Goal: Task Accomplishment & Management: Complete application form

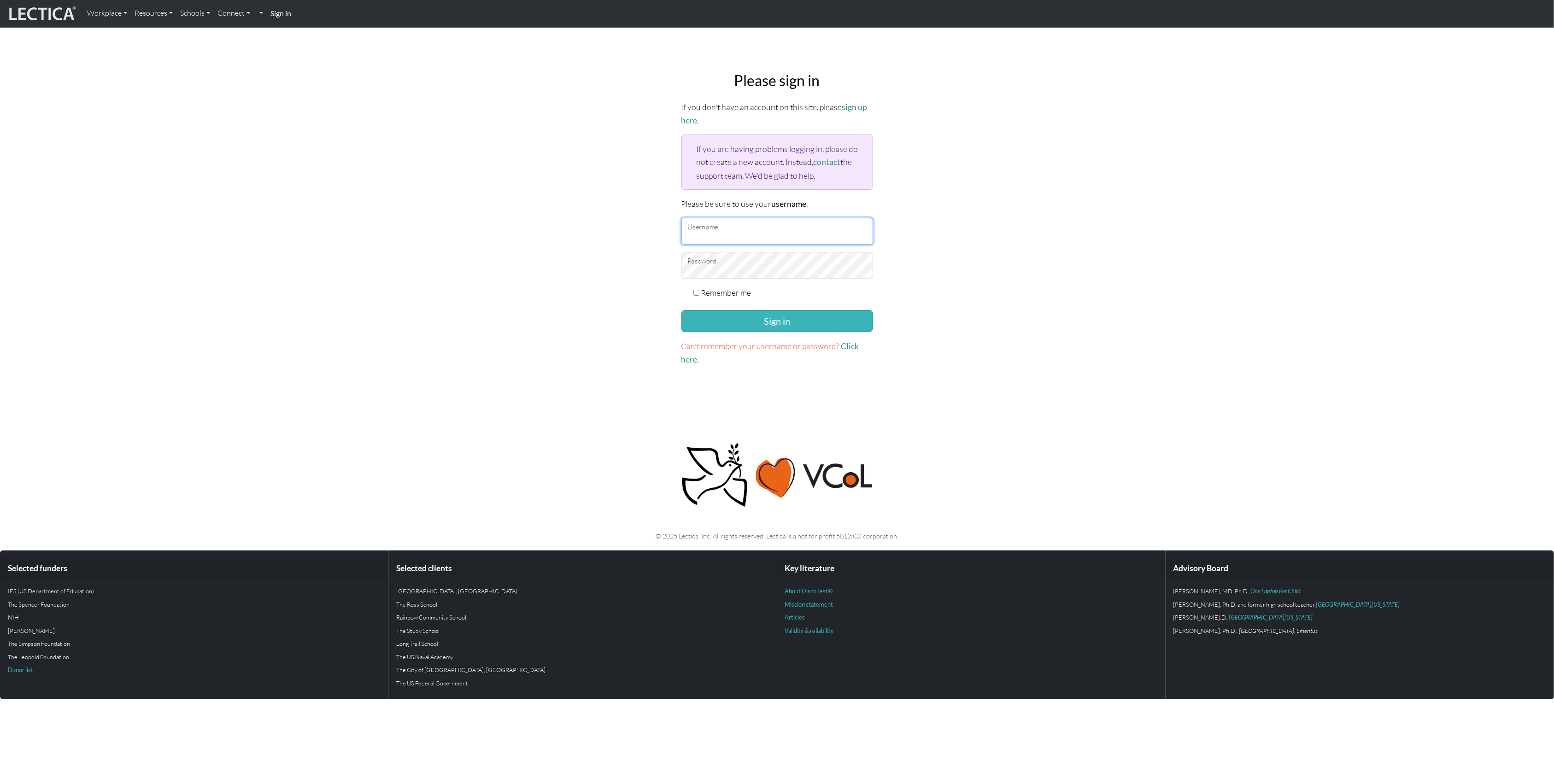
type input "AkshayTilak"
click at [755, 315] on button "Sign in" at bounding box center [778, 321] width 192 height 22
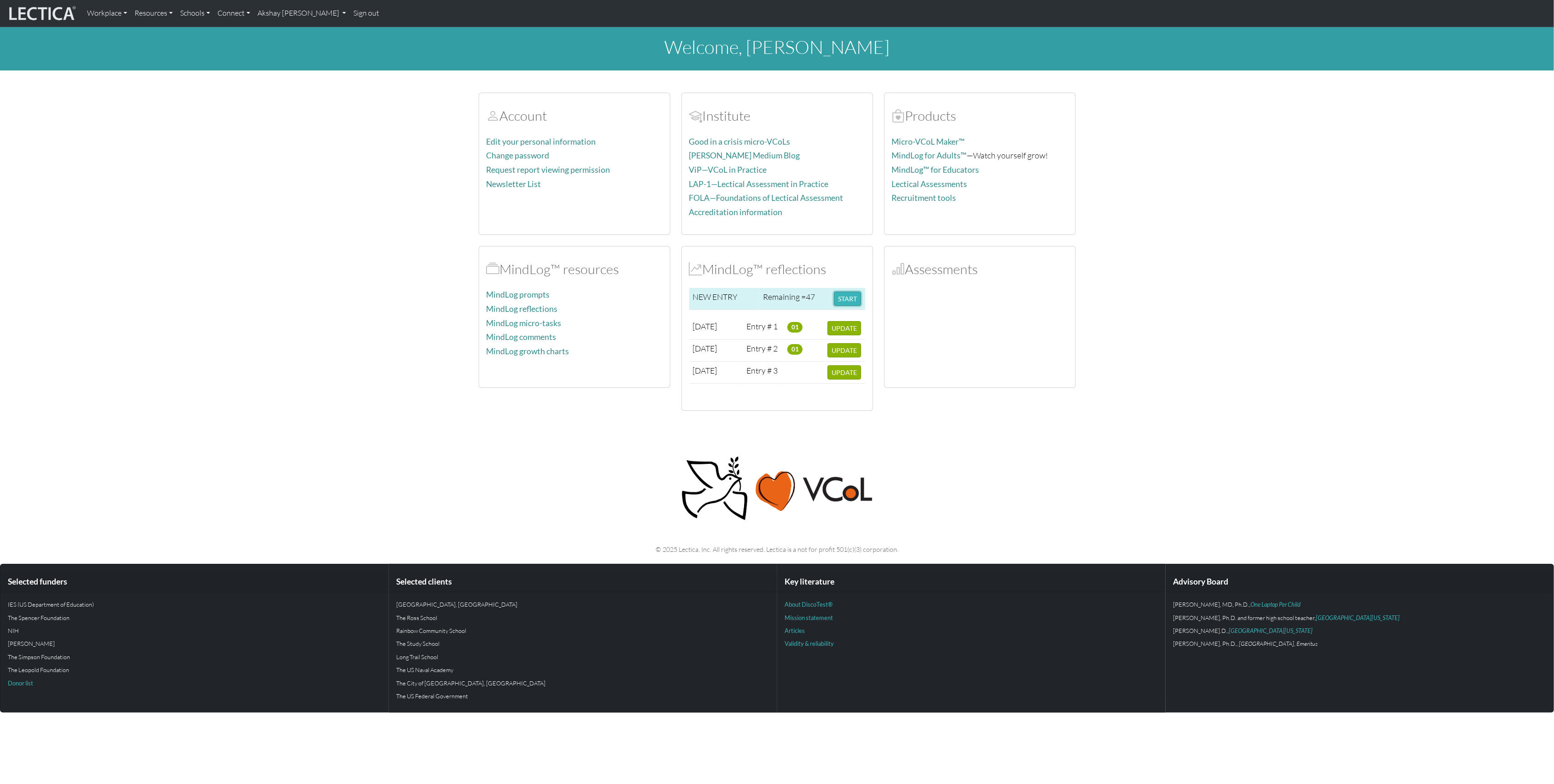
click at [851, 299] on button "START" at bounding box center [847, 299] width 27 height 14
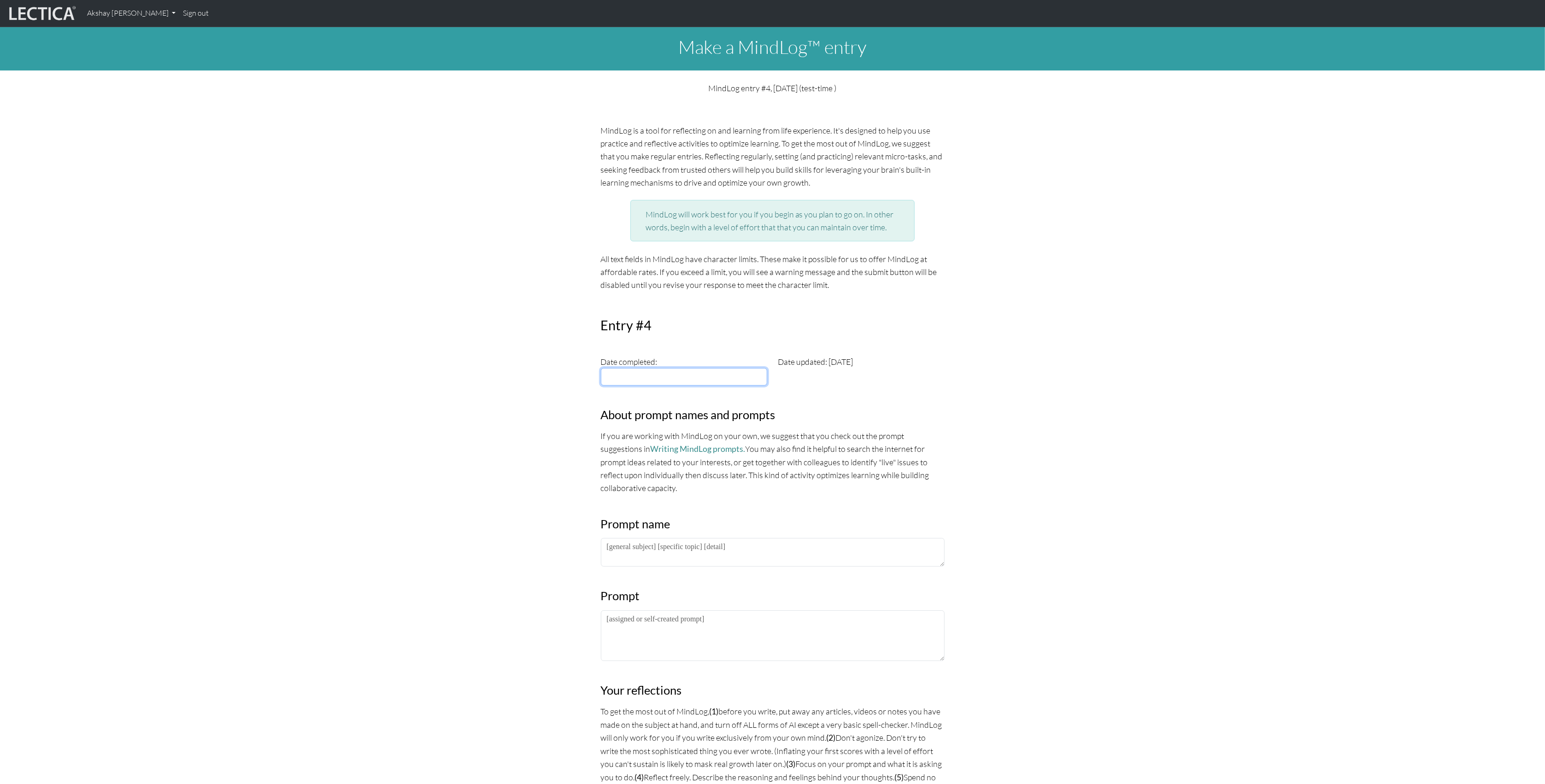
type input "[DATE]"
click at [650, 379] on input "[DATE]" at bounding box center [684, 376] width 167 height 17
click at [535, 412] on div "MindLog is a tool for reflecting on and learning from life experience. It's des…" at bounding box center [773, 708] width 608 height 1169
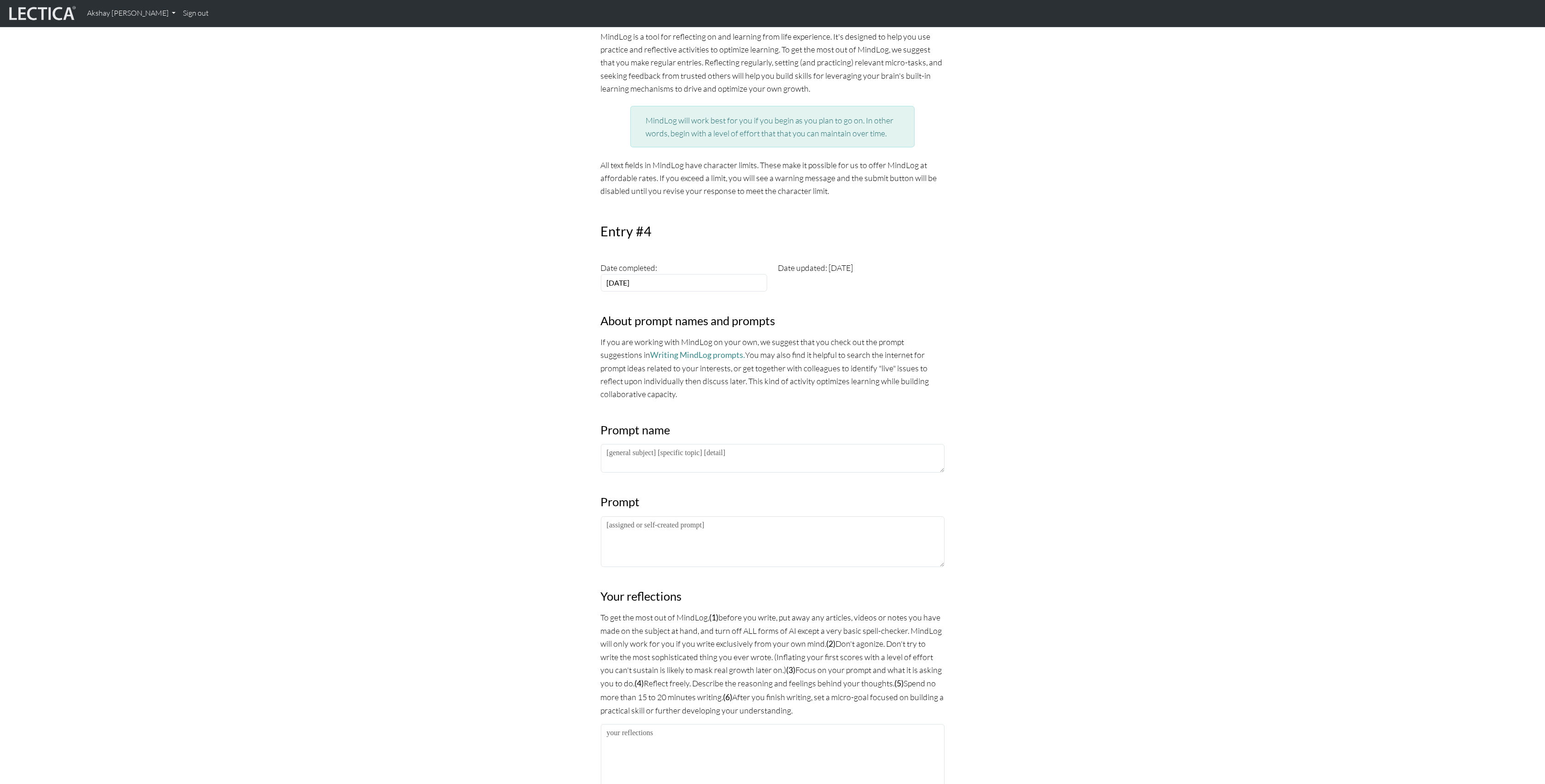
scroll to position [222, 0]
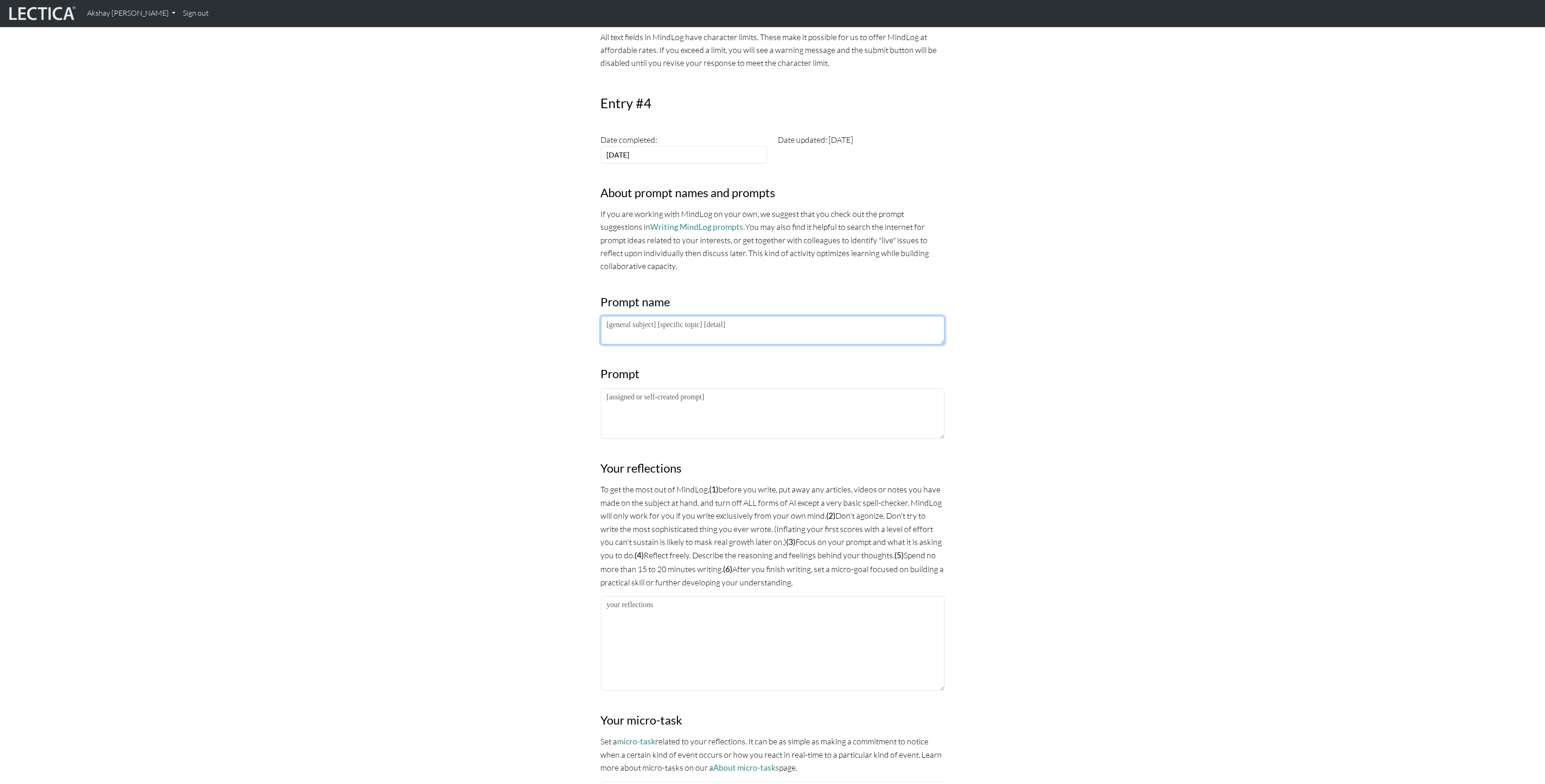
click at [633, 337] on textarea at bounding box center [773, 330] width 344 height 28
type textarea "PM LDP 2025"
paste textarea "Extrospective"
paste textarea "Introspective"
drag, startPoint x: 670, startPoint y: 409, endPoint x: 608, endPoint y: 400, distance: 62.6
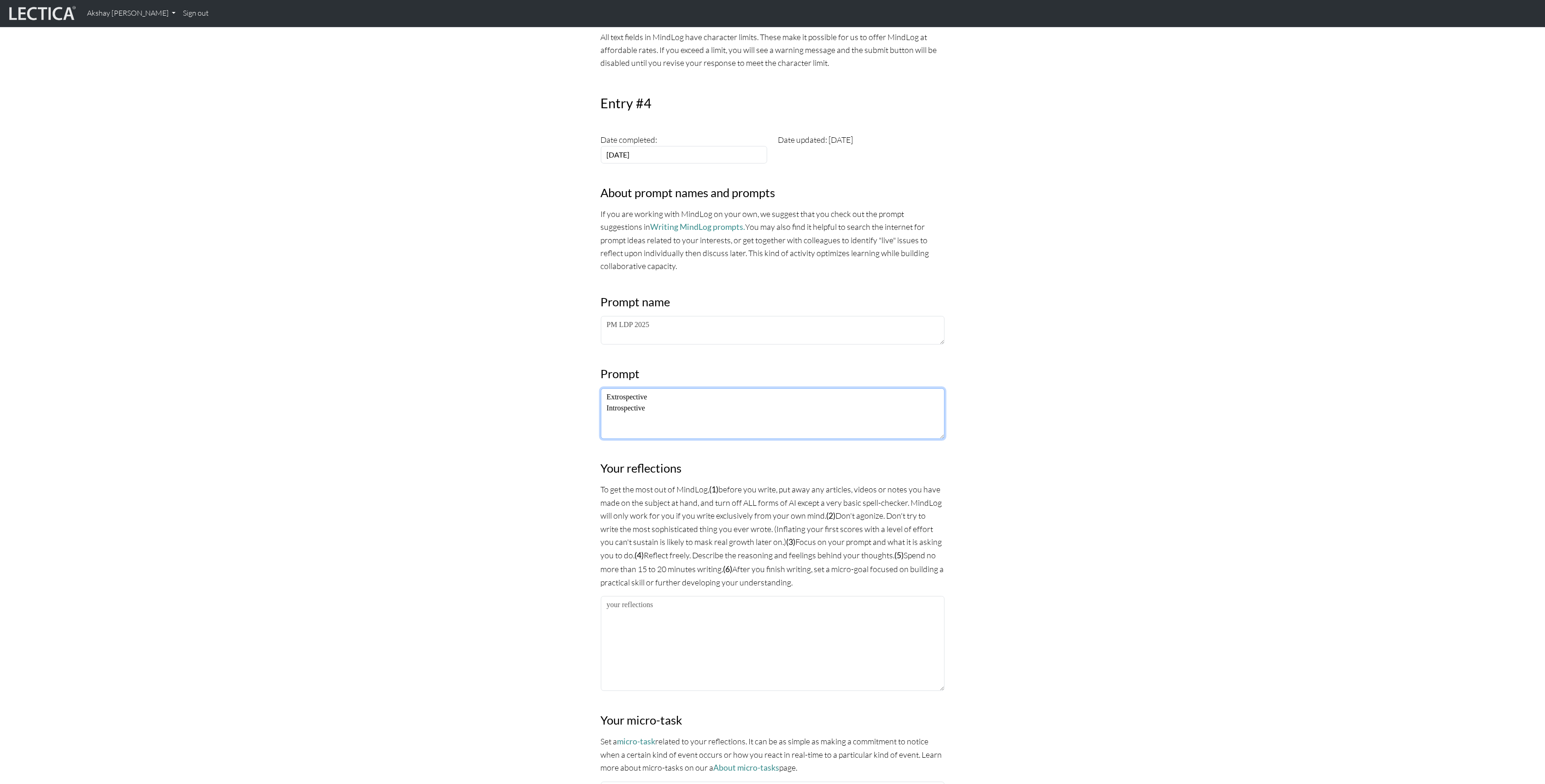
click at [608, 400] on textarea "Extrospective Introspective" at bounding box center [773, 414] width 344 height 51
type textarea "Extrospective Introspective"
click at [617, 615] on textarea at bounding box center [773, 643] width 344 height 95
paste textarea "Extrospective Introspective"
click at [658, 605] on textarea "Extrospective Introspective" at bounding box center [773, 643] width 344 height 95
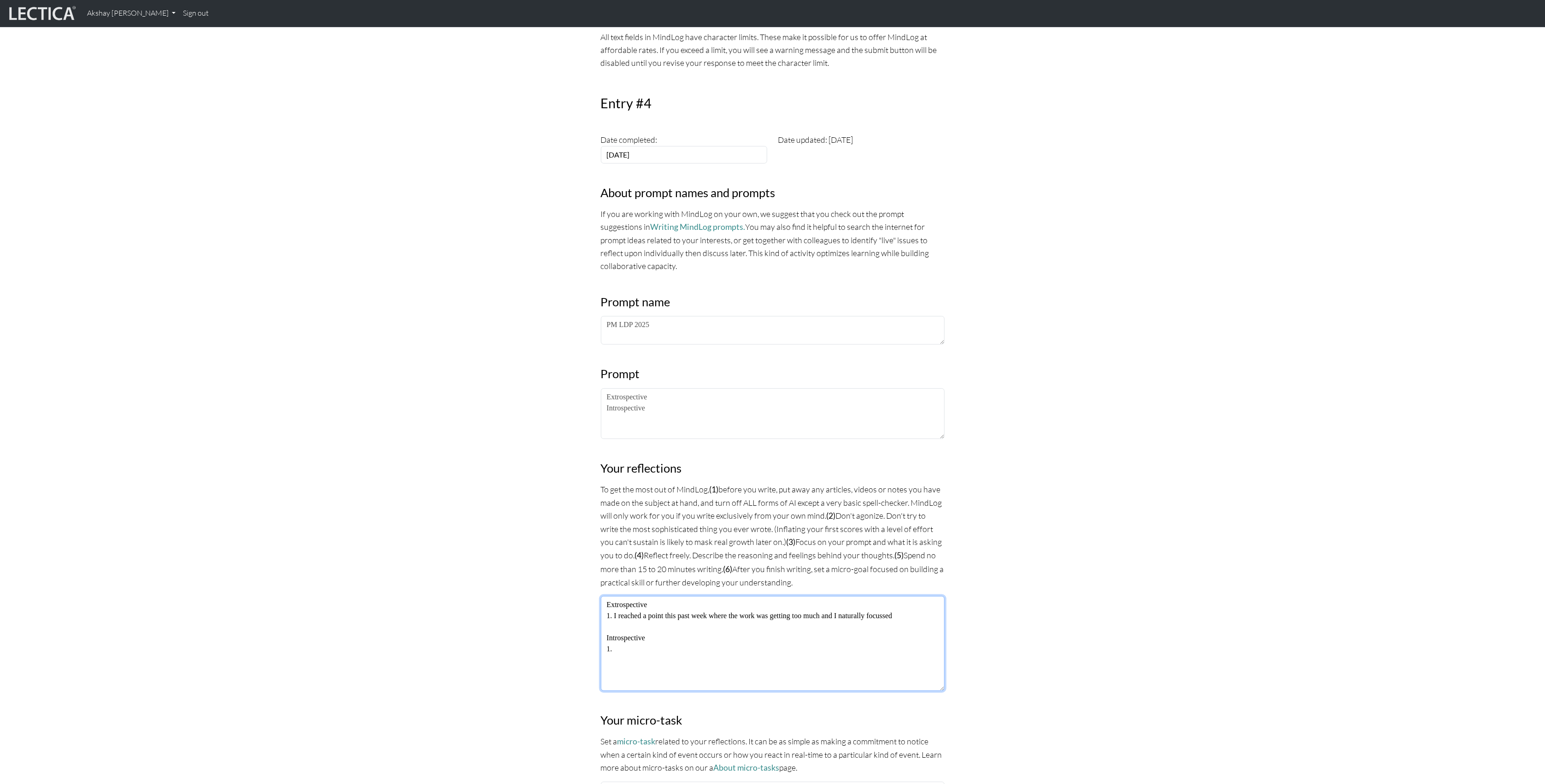
click at [759, 615] on textarea "Extrospective 1. I reached a point this past week where the work was getting to…" at bounding box center [773, 643] width 344 height 95
click at [754, 615] on textarea "Extrospective 1. I reached a point this past week where the work was getting to…" at bounding box center [773, 643] width 344 height 95
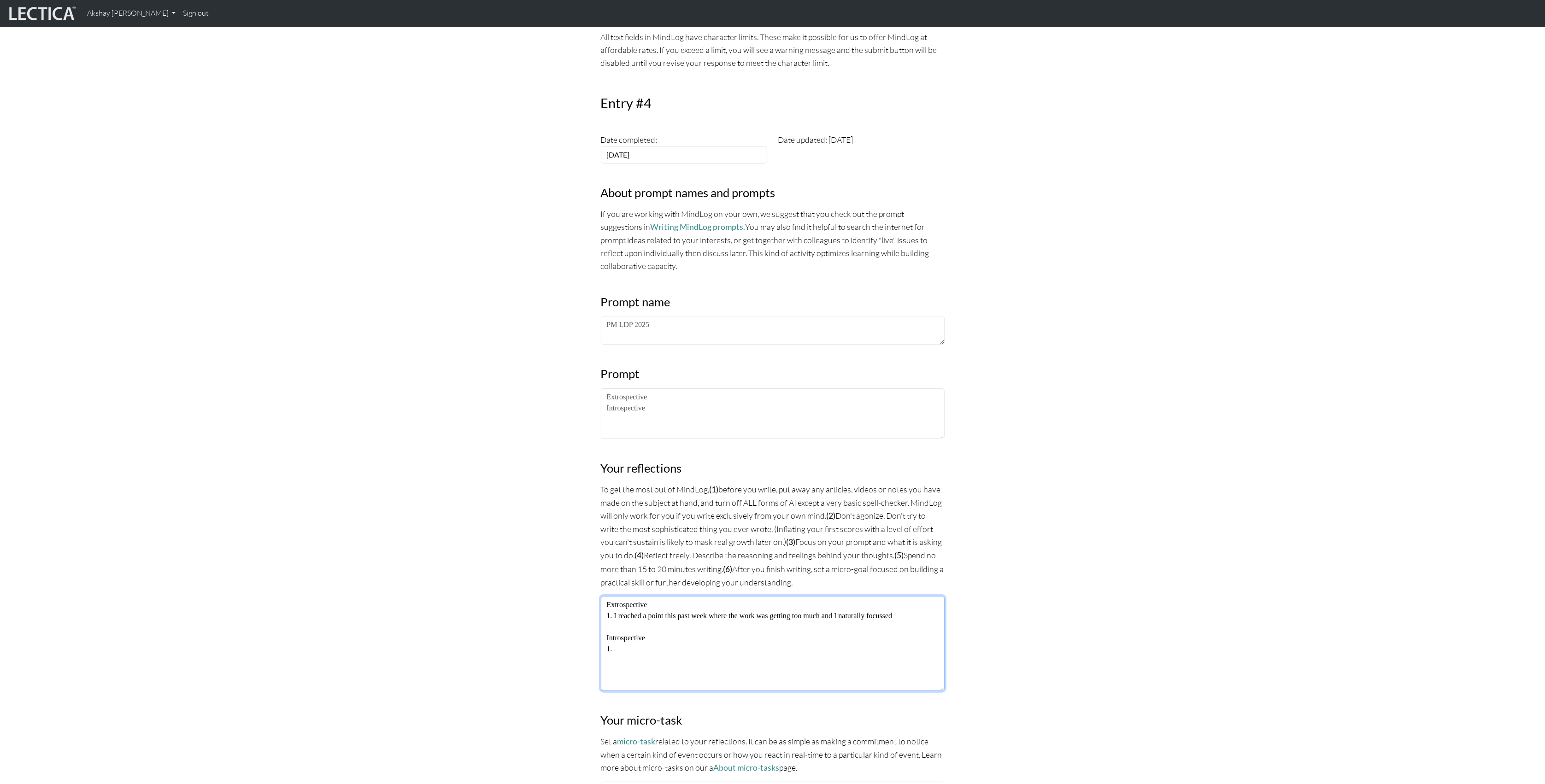
click at [754, 615] on textarea "Extrospective 1. I reached a point this past week where the work was getting to…" at bounding box center [773, 643] width 344 height 95
click at [740, 615] on textarea "Extrospective 1. I reached a point this past week where the work was getting to…" at bounding box center [773, 643] width 344 height 95
click at [751, 613] on textarea "Extrospective 1. I reached a point this past week where the work was getting to…" at bounding box center [773, 643] width 344 height 95
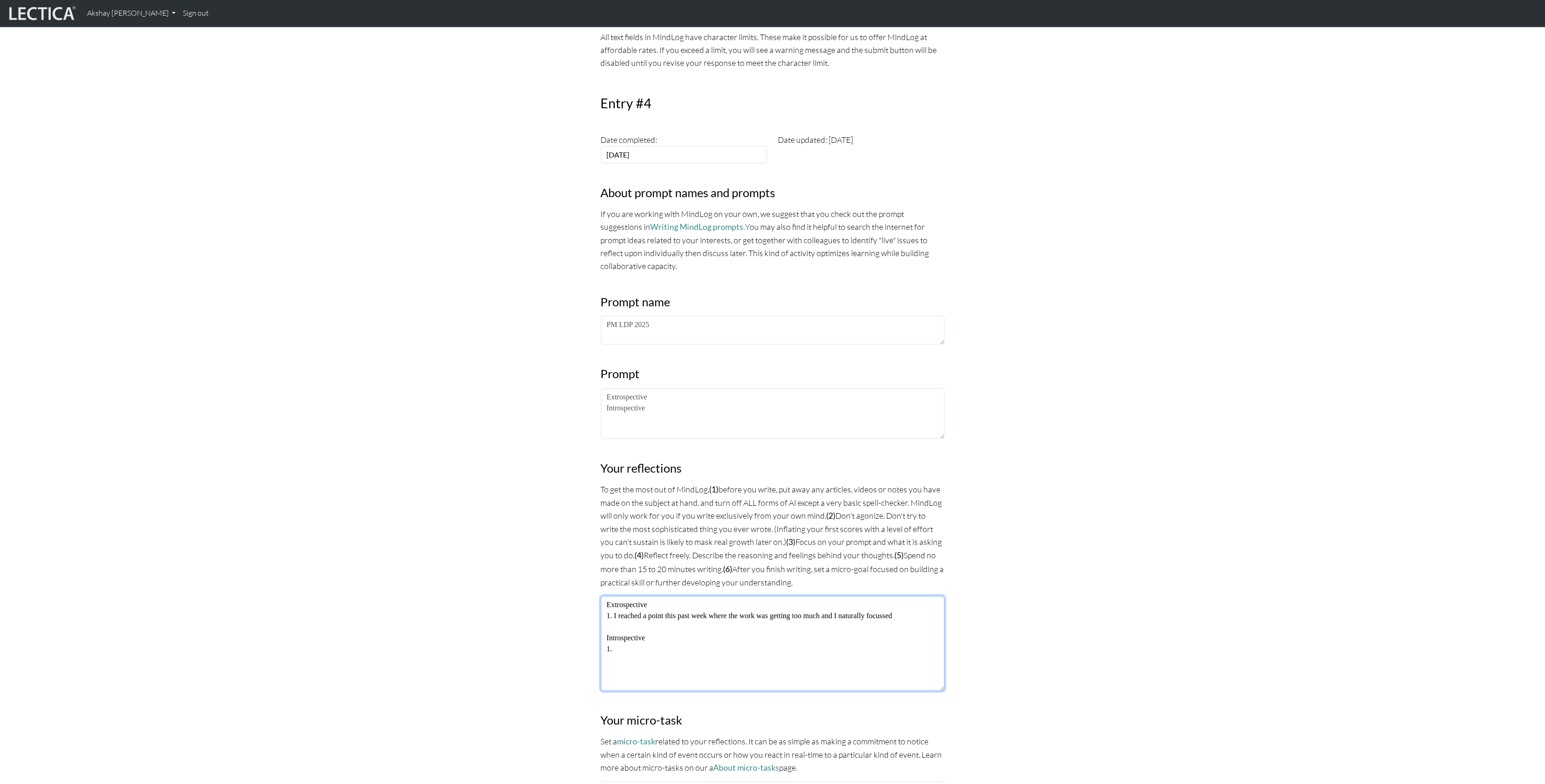
click at [769, 616] on textarea "Extrospective 1. I reached a point this past week where the work was getting to…" at bounding box center [773, 643] width 344 height 95
click at [924, 615] on textarea "Extrospective 1. I reached a point this past week where the work for LDP was ge…" at bounding box center [773, 643] width 344 height 95
click at [894, 615] on textarea "Extrospective 1. I reached a point this past week where the work for LDP was ge…" at bounding box center [773, 643] width 344 height 95
click at [895, 615] on textarea "Extrospective 1. I reached a point this past week where the work for LDP was ge…" at bounding box center [773, 643] width 344 height 95
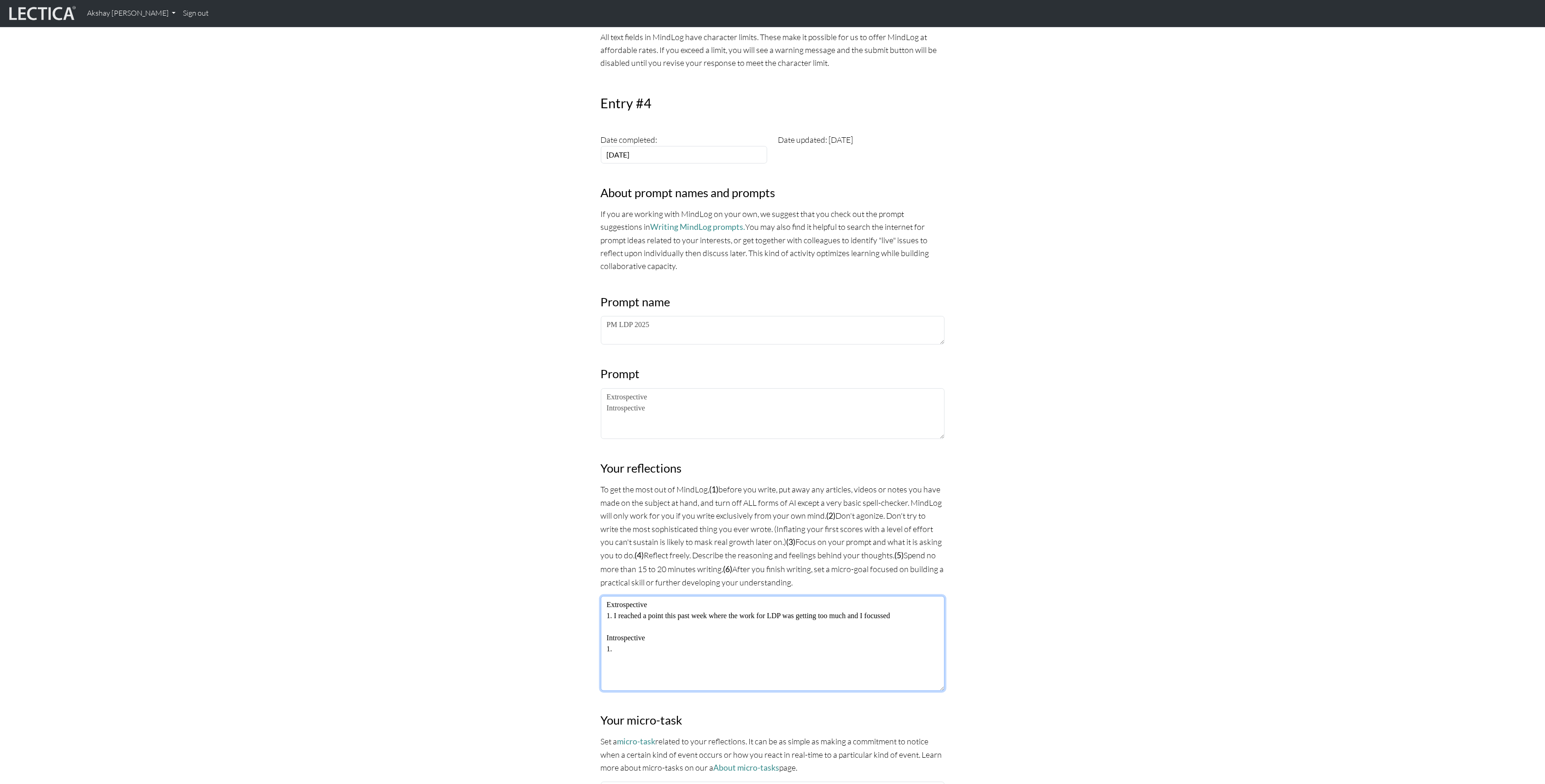
click at [895, 615] on textarea "Extrospective 1. I reached a point this past week where the work for LDP was ge…" at bounding box center [773, 643] width 344 height 95
click at [636, 646] on textarea "Extrospective 1. I reached a point this past week where the work for LDP was ge…" at bounding box center [773, 643] width 344 height 95
click at [893, 625] on textarea "Extrospective 1. I reached a point this past week where the work for LDP was ge…" at bounding box center [773, 643] width 344 height 95
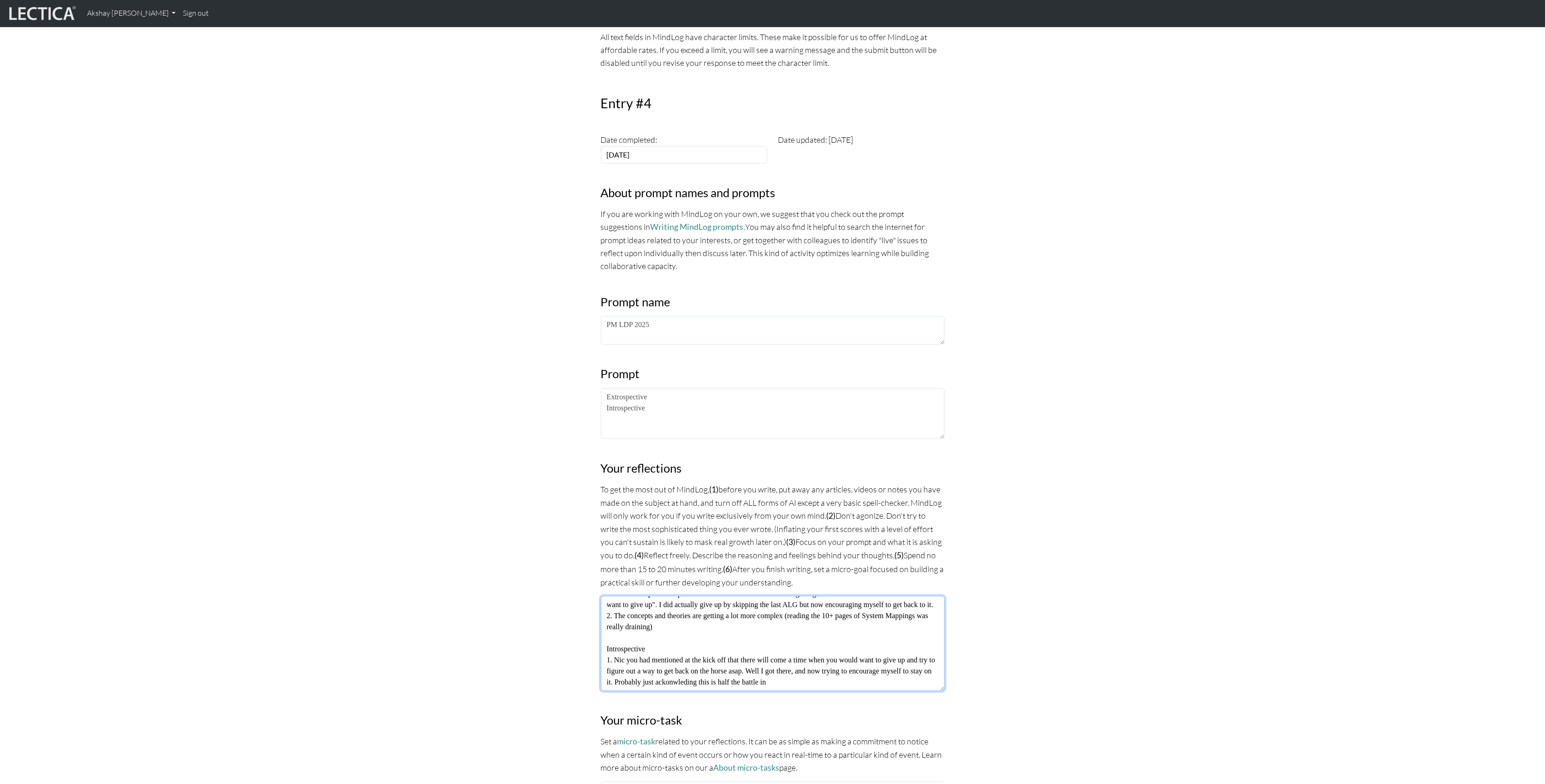
click at [779, 683] on textarea "Extrospective 1. I reached a point this past week where the work for LDP was ge…" at bounding box center [773, 643] width 344 height 95
click at [895, 689] on textarea "Extrospective 1. I reached a point this past week where the work for LDP was ge…" at bounding box center [773, 643] width 344 height 95
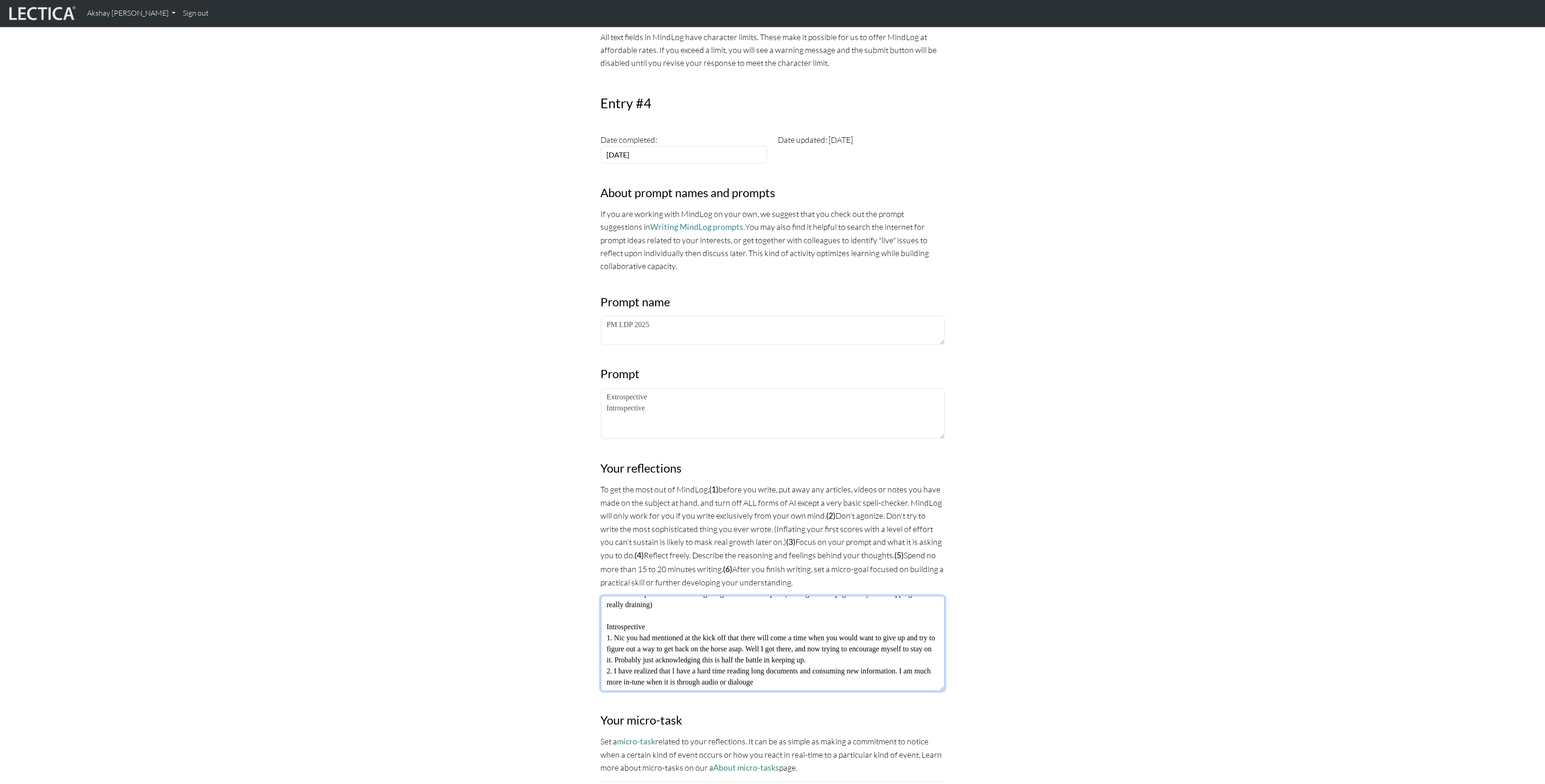
click at [788, 688] on textarea "Extrospective 1. I reached a point this past week where the work for LDP was ge…" at bounding box center [773, 643] width 344 height 95
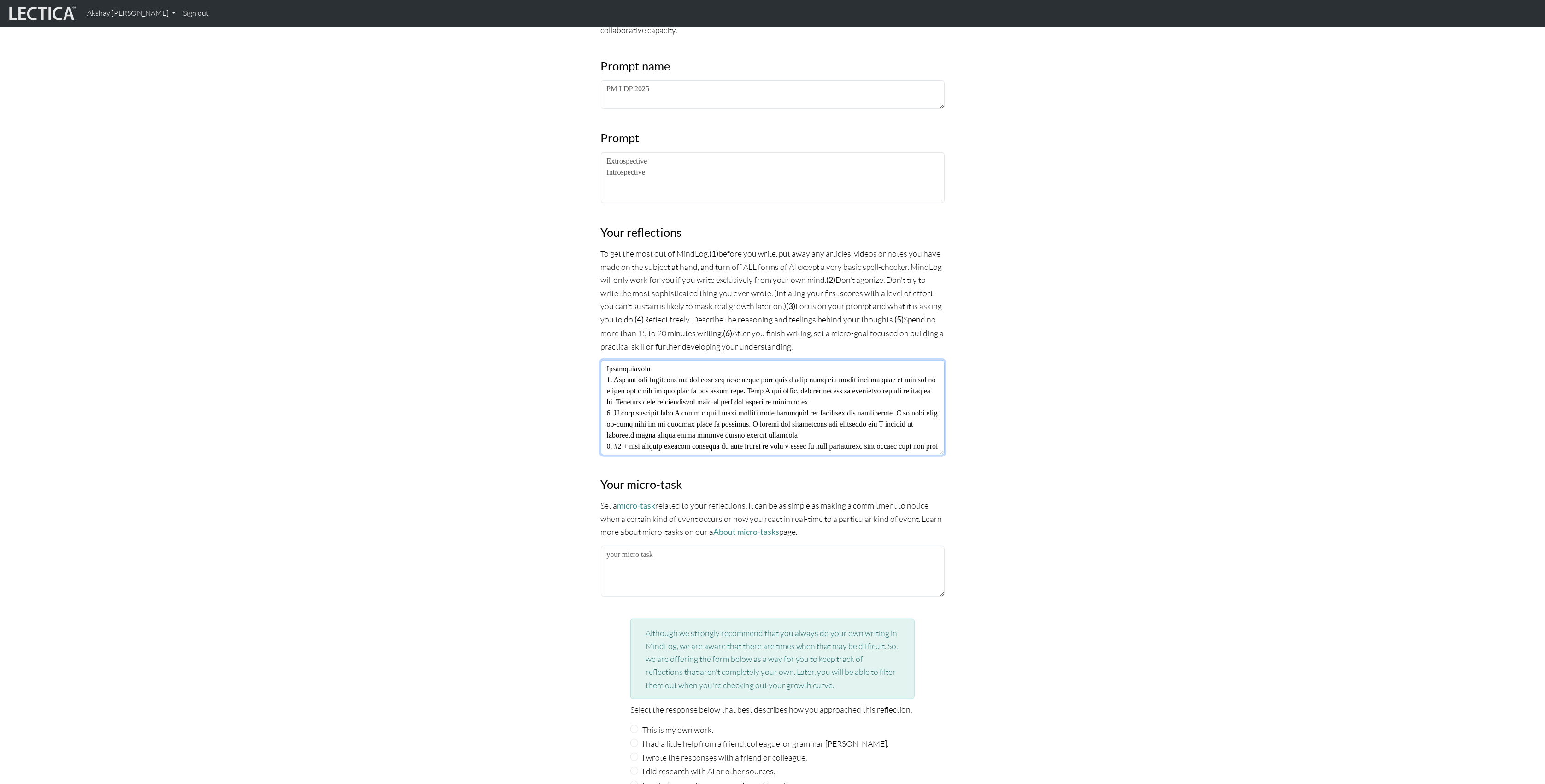
type textarea "Extrospective 1. I reached a point this past week where the work for LDP was ge…"
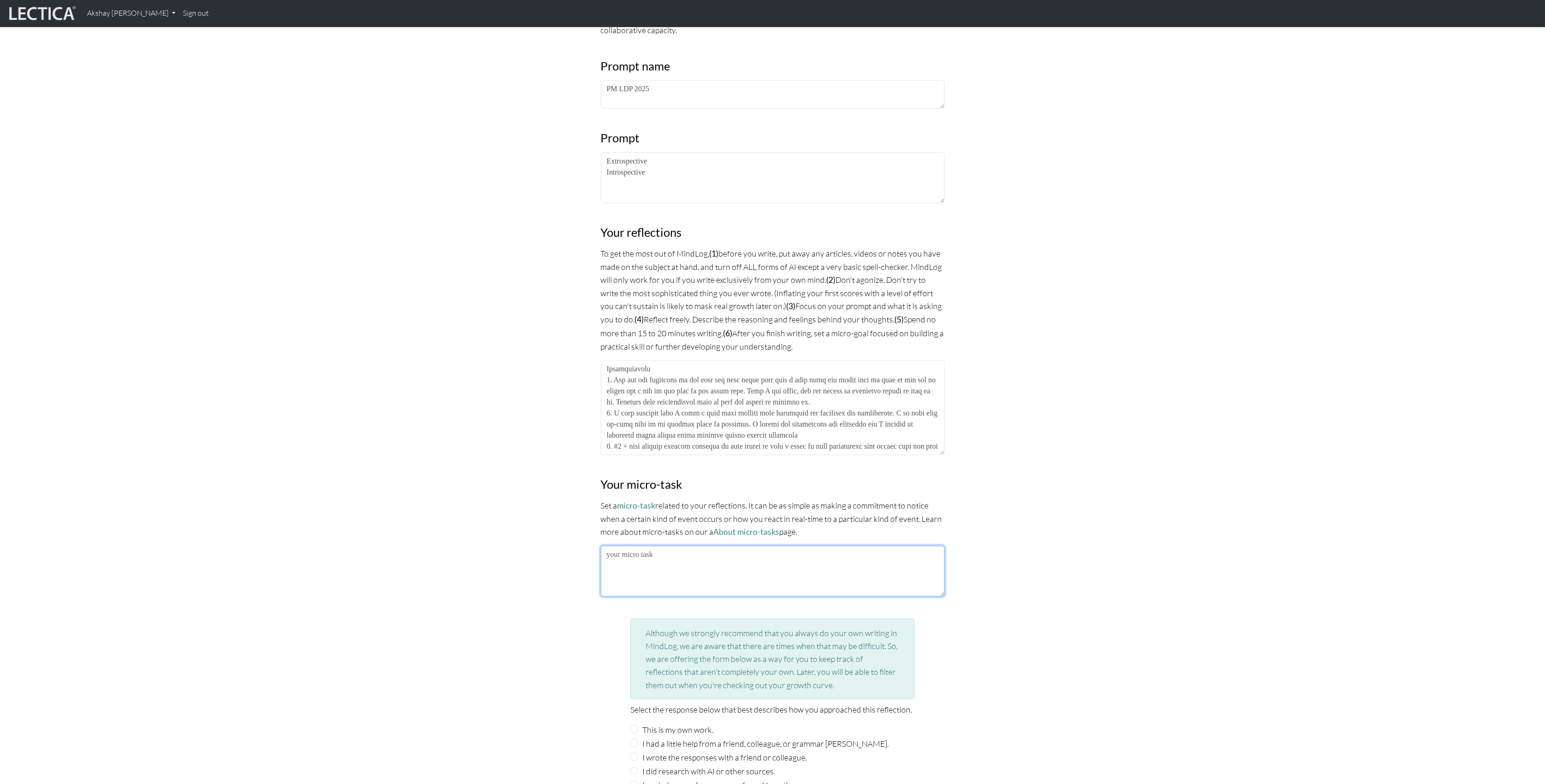
click at [662, 561] on textarea at bounding box center [773, 571] width 344 height 51
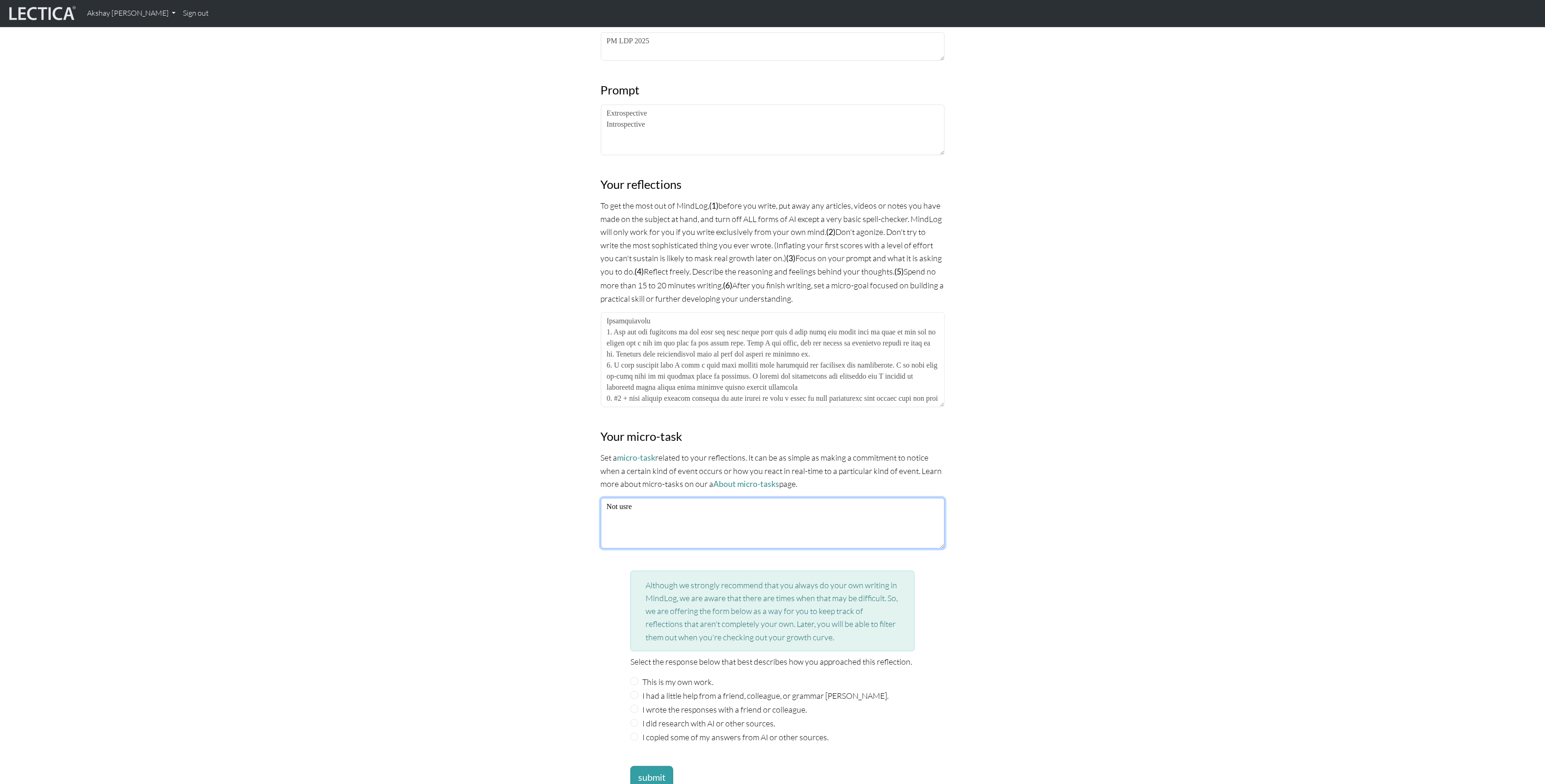
scroll to position [685, 0]
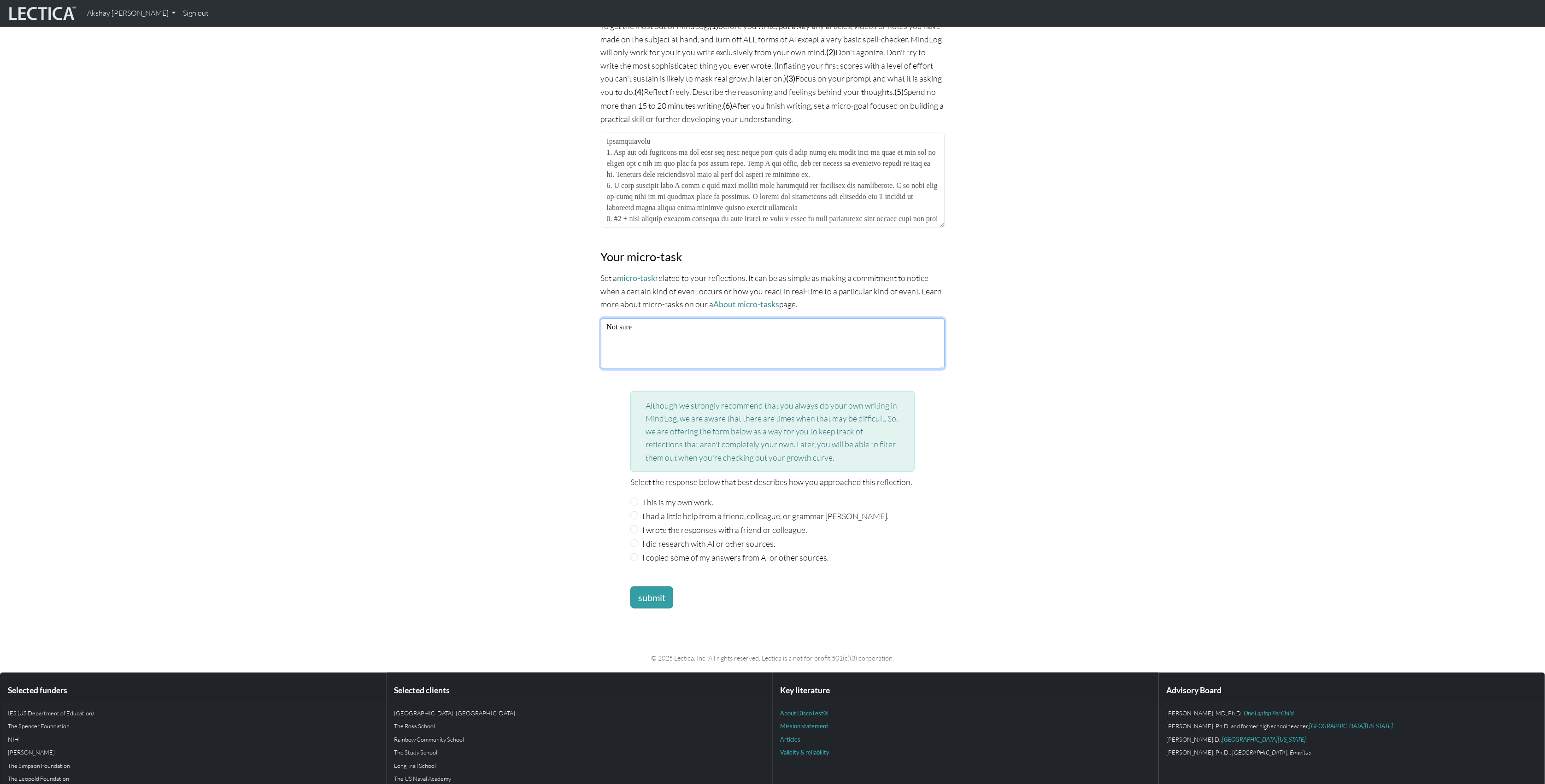
type textarea "Not sure"
click at [635, 500] on input "This is my own work." at bounding box center [635, 502] width 8 height 8
radio input "true"
click at [644, 602] on button "submit" at bounding box center [652, 597] width 43 height 22
